Goal: Check status: Check status

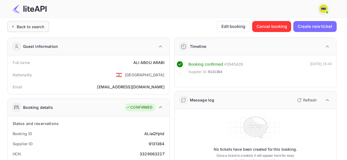
click at [44, 21] on div "Back to search" at bounding box center [28, 26] width 42 height 11
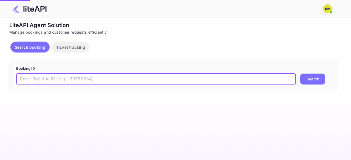
click at [68, 75] on input "text" at bounding box center [155, 79] width 279 height 11
paste input "qMx20BHIV"
type input "qMx20BHIV"
click at [300, 74] on button "Search" at bounding box center [312, 79] width 25 height 11
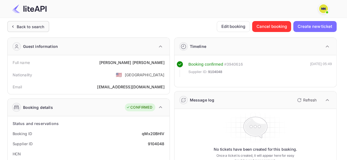
click at [34, 24] on div "Back to search" at bounding box center [31, 27] width 28 height 6
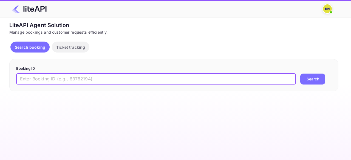
click at [75, 78] on input "text" at bounding box center [155, 79] width 279 height 11
paste input "0u9ilE37p"
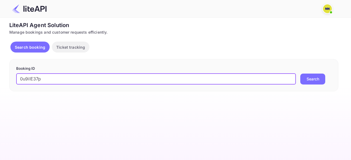
type input "0u9ilE37p"
click at [300, 74] on button "Search" at bounding box center [312, 79] width 25 height 11
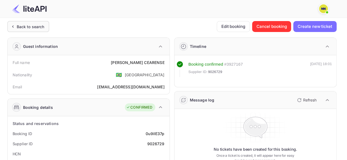
click at [41, 26] on div "Back to search" at bounding box center [31, 27] width 28 height 6
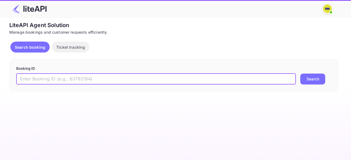
click at [68, 81] on input "text" at bounding box center [155, 79] width 279 height 11
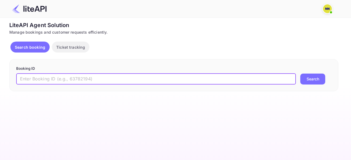
paste input "yMvZqCGMQ"
type input "yMvZqCGMQ"
click at [300, 74] on button "Search" at bounding box center [312, 79] width 25 height 11
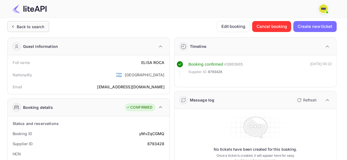
click at [30, 25] on div "Back to search" at bounding box center [31, 27] width 28 height 6
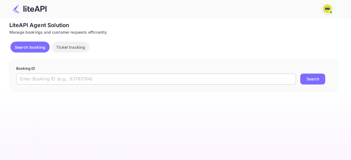
click at [82, 75] on input "text" at bounding box center [155, 79] width 279 height 11
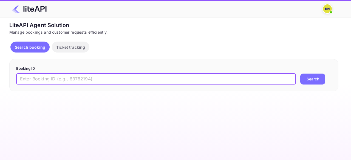
paste input "w9GFCemQu"
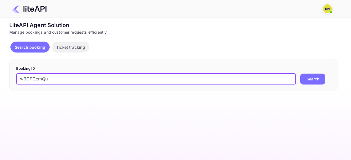
type input "w9GFCemQu"
click at [300, 74] on button "Search" at bounding box center [312, 79] width 25 height 11
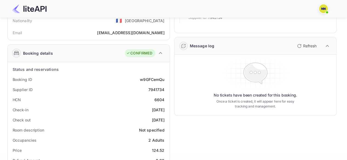
scroll to position [21, 0]
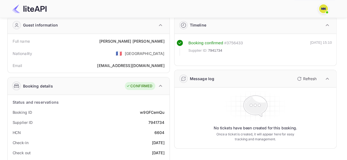
click at [160, 131] on div "6604" at bounding box center [159, 133] width 10 height 6
copy div "6604"
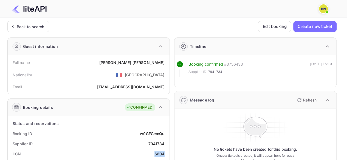
scroll to position [0, 0]
click at [43, 27] on div "Back to search" at bounding box center [31, 27] width 28 height 6
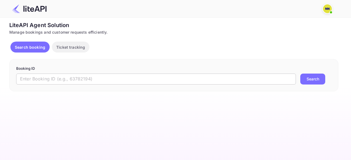
click at [63, 80] on input "text" at bounding box center [155, 79] width 279 height 11
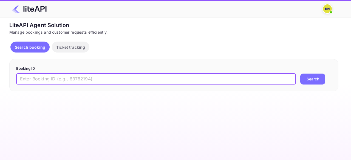
paste input "FiM_VSqib"
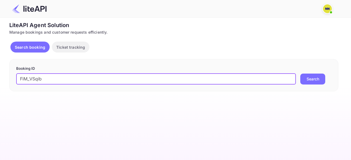
type input "FiM_VSqib"
click at [300, 74] on button "Search" at bounding box center [312, 79] width 25 height 11
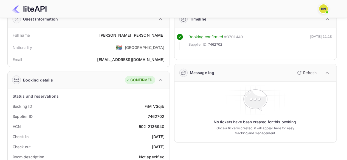
scroll to position [82, 0]
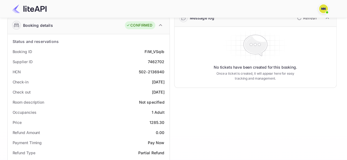
click at [150, 73] on div "502-2136940" at bounding box center [152, 72] width 26 height 6
copy div "502-2136940"
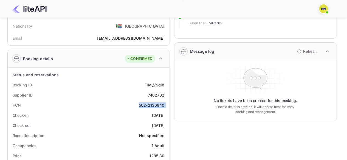
scroll to position [0, 0]
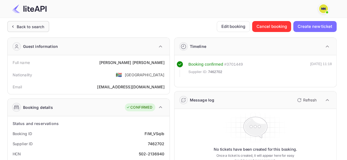
click at [47, 30] on div "Back to search" at bounding box center [28, 26] width 42 height 11
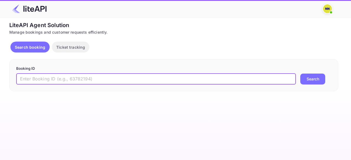
click at [72, 77] on input "text" at bounding box center [155, 79] width 279 height 11
paste input "Y9INVCMP9"
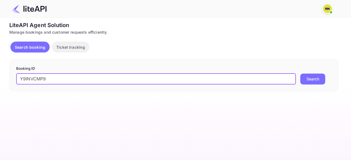
type input "Y9INVCMP9"
click at [300, 74] on button "Search" at bounding box center [312, 79] width 25 height 11
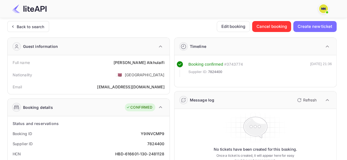
scroll to position [82, 0]
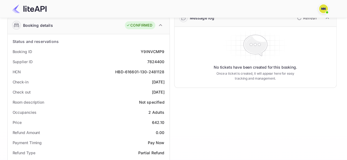
click at [122, 71] on div "HBD-616601-130-2481128" at bounding box center [139, 72] width 49 height 6
copy div "HBD-616601-130-2481128"
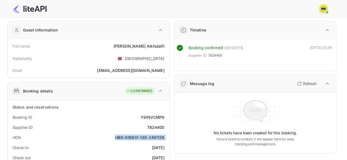
scroll to position [0, 0]
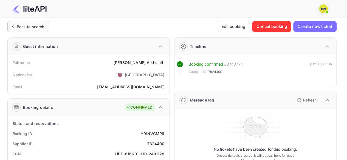
click at [36, 24] on div "Back to search" at bounding box center [31, 27] width 28 height 6
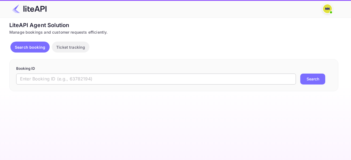
click at [60, 78] on input "text" at bounding box center [155, 79] width 279 height 11
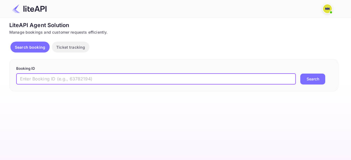
paste input "U417cS--x"
type input "U417cS--x"
click at [300, 74] on button "Search" at bounding box center [312, 79] width 25 height 11
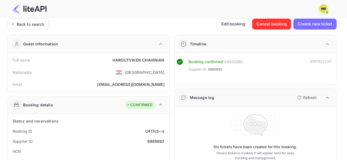
scroll to position [82, 0]
